Goal: Information Seeking & Learning: Learn about a topic

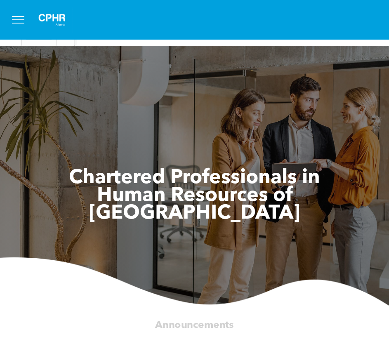
click at [17, 21] on button "menu" at bounding box center [17, 19] width 21 height 21
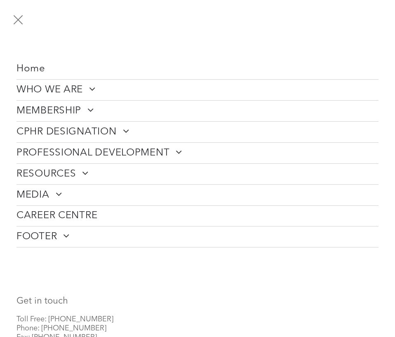
click at [66, 86] on span "WHO WE ARE" at bounding box center [56, 90] width 79 height 12
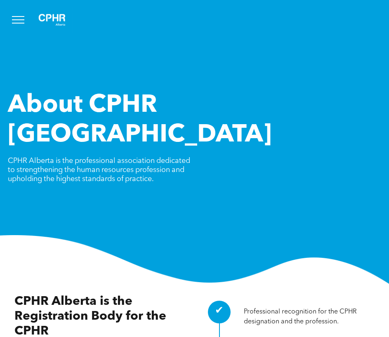
click at [20, 19] on button "menu" at bounding box center [17, 19] width 21 height 21
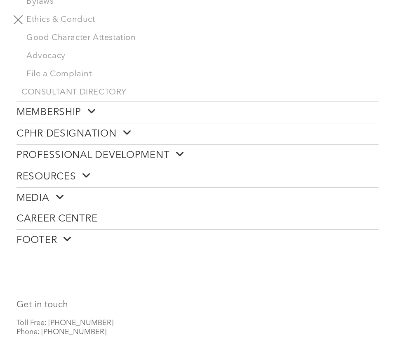
scroll to position [289, 0]
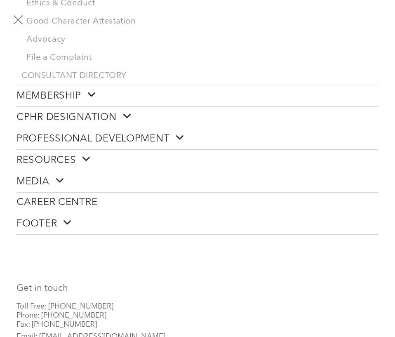
click at [85, 138] on span "PROFESSIONAL DEVELOPMENT" at bounding box center [101, 138] width 168 height 13
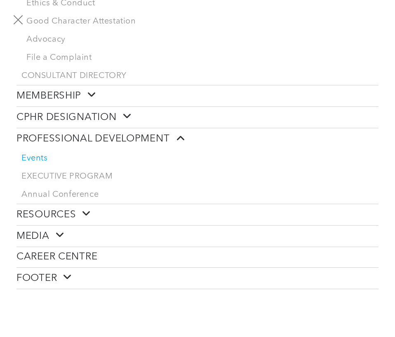
click at [46, 158] on span "Events" at bounding box center [34, 159] width 26 height 10
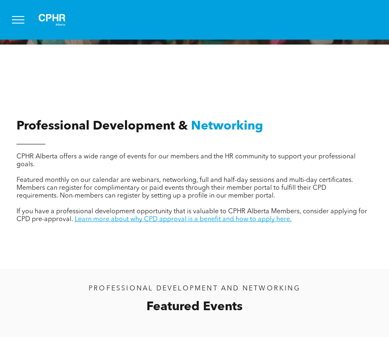
scroll to position [124, 0]
